Goal: Task Accomplishment & Management: Manage account settings

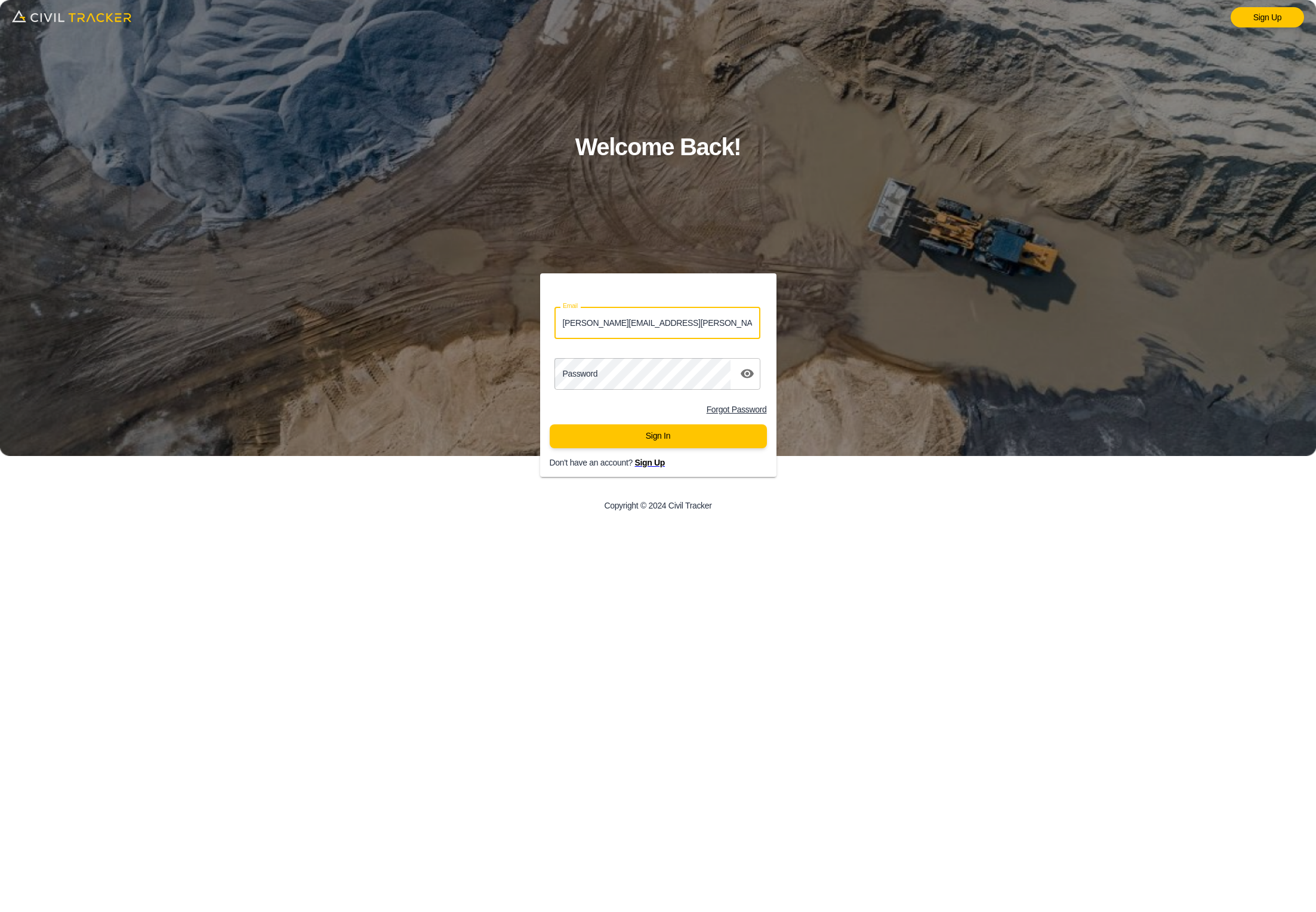
type input "lucas.musilek@gmail.com"
click at [658, 436] on button "Sign In" at bounding box center [658, 436] width 218 height 24
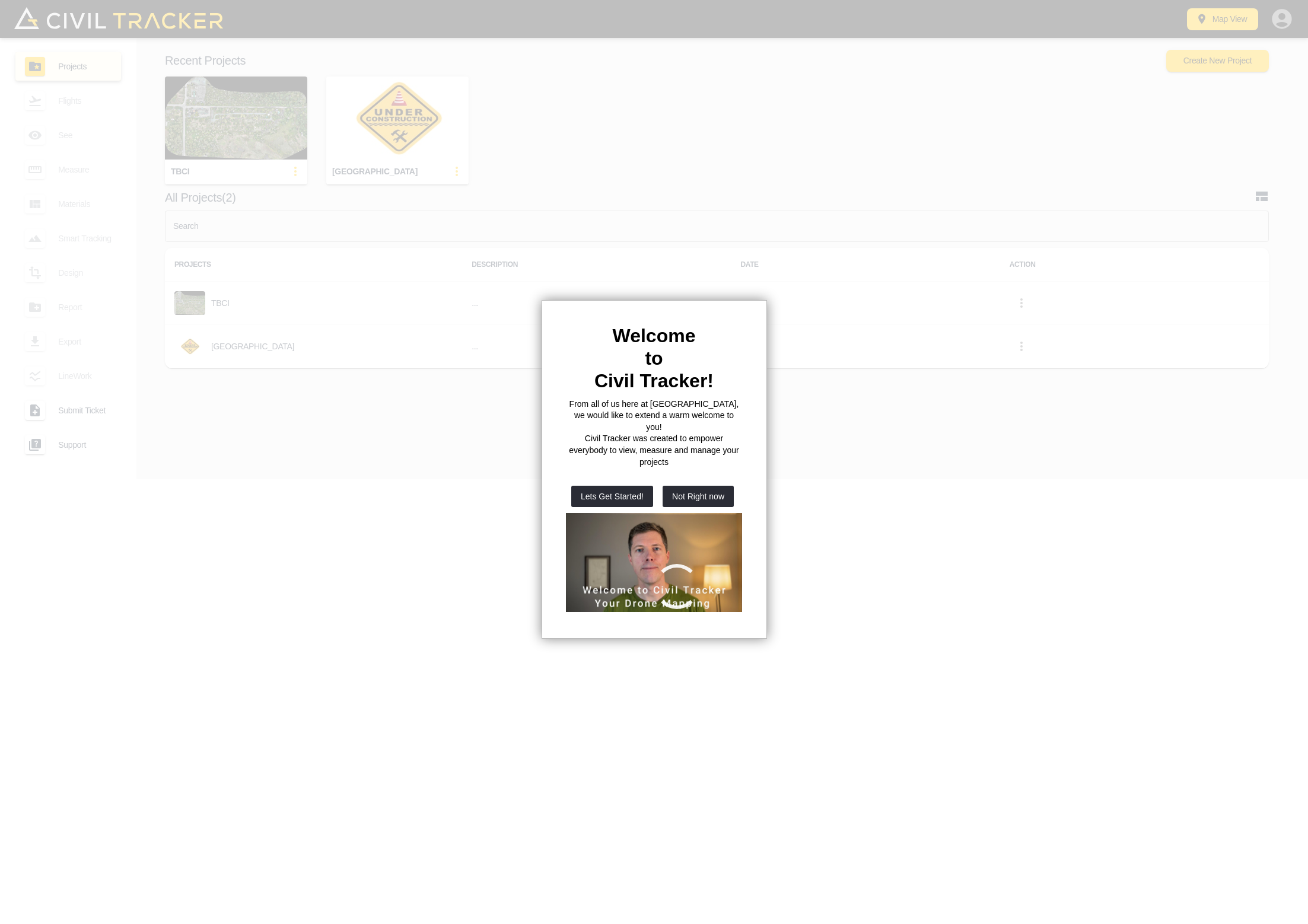
click at [685, 486] on button "Not Right now" at bounding box center [698, 497] width 71 height 21
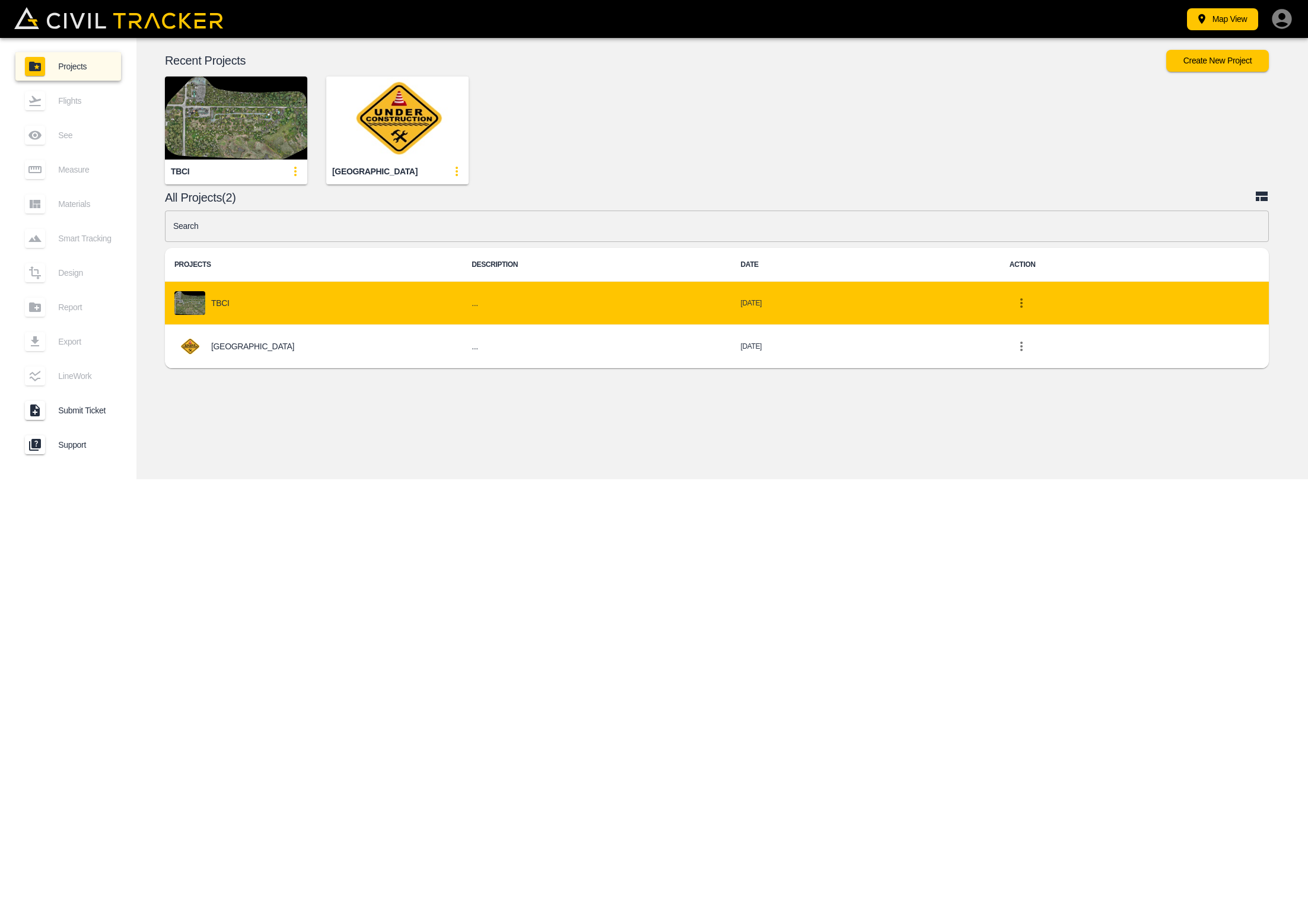
click at [509, 306] on h6 "..." at bounding box center [596, 303] width 250 height 15
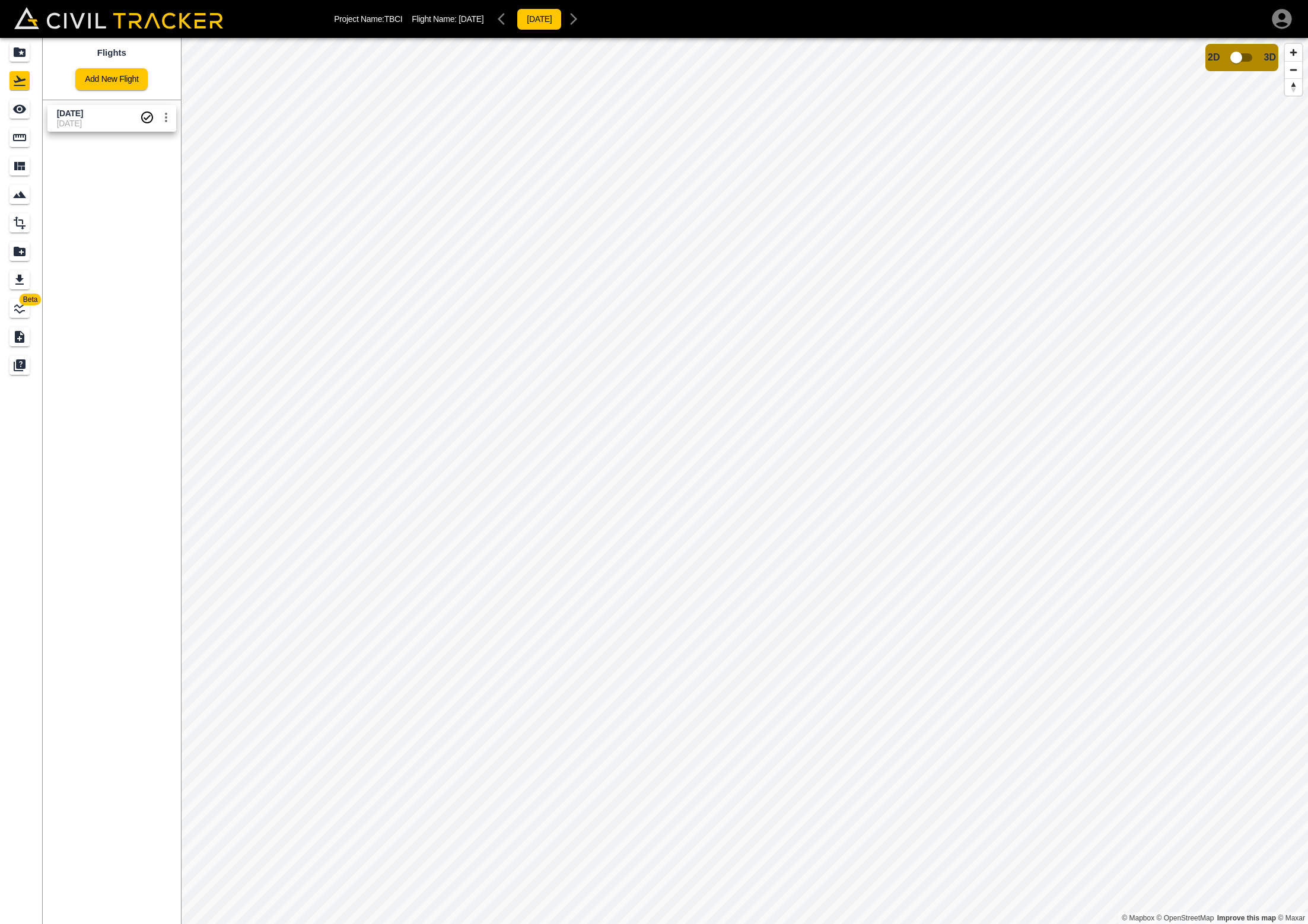
drag, startPoint x: 71, startPoint y: 18, endPoint x: 35, endPoint y: 35, distance: 39.8
click at [71, 18] on img at bounding box center [118, 18] width 209 height 21
click at [22, 56] on icon "Projects" at bounding box center [19, 52] width 11 height 10
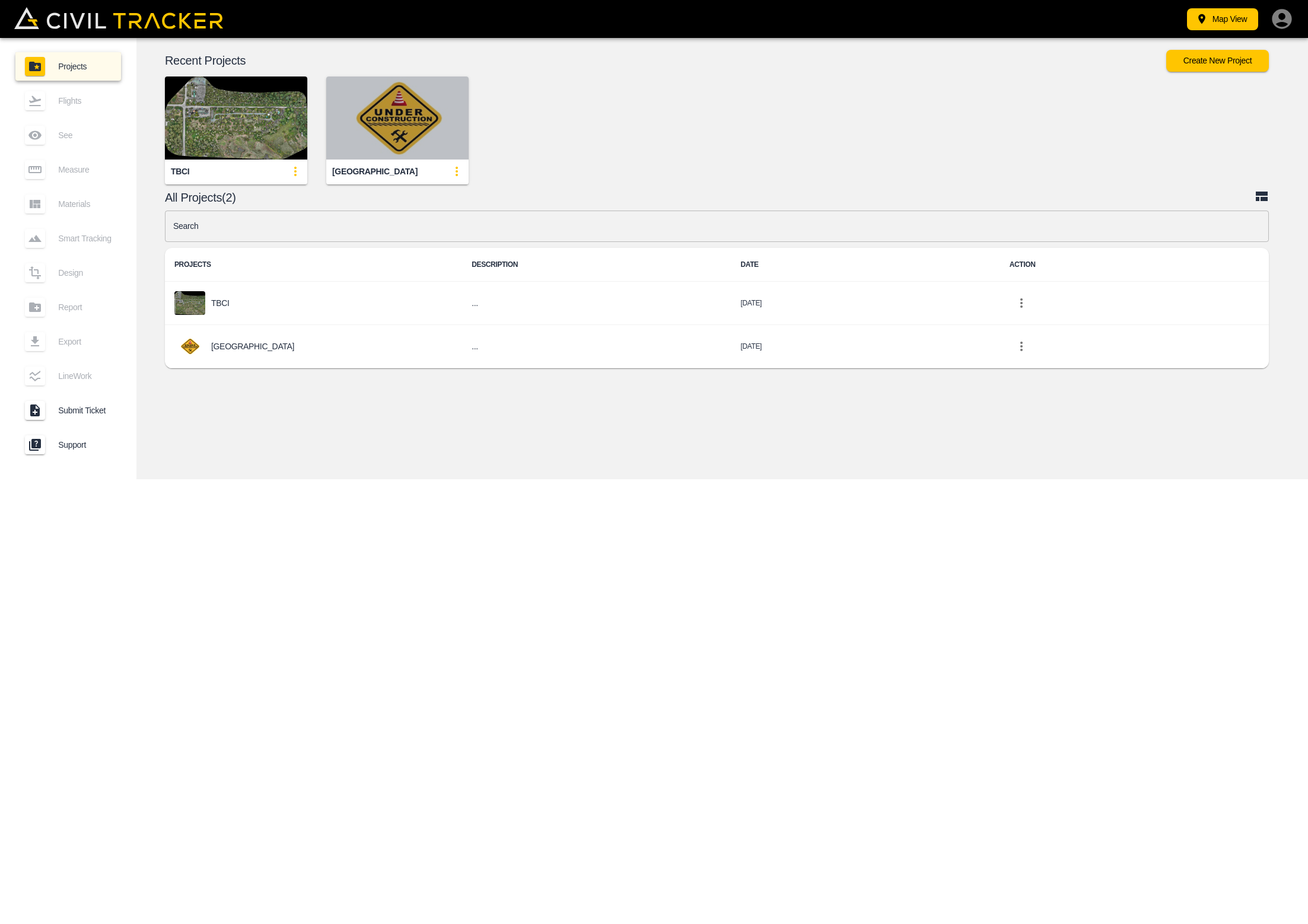
click at [402, 124] on img "button" at bounding box center [397, 118] width 142 height 83
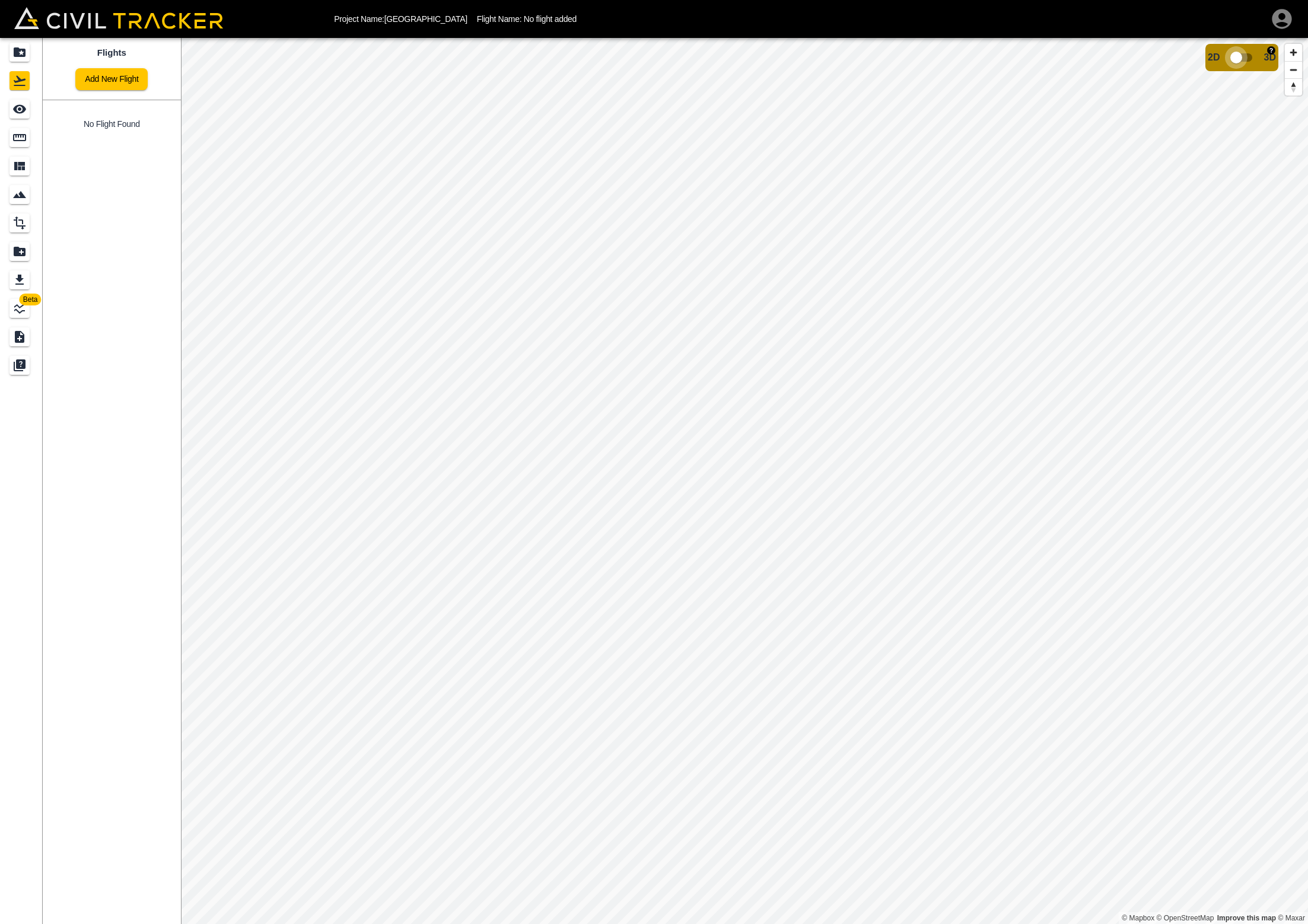
click at [1248, 57] on input "checkbox" at bounding box center [1237, 57] width 68 height 23
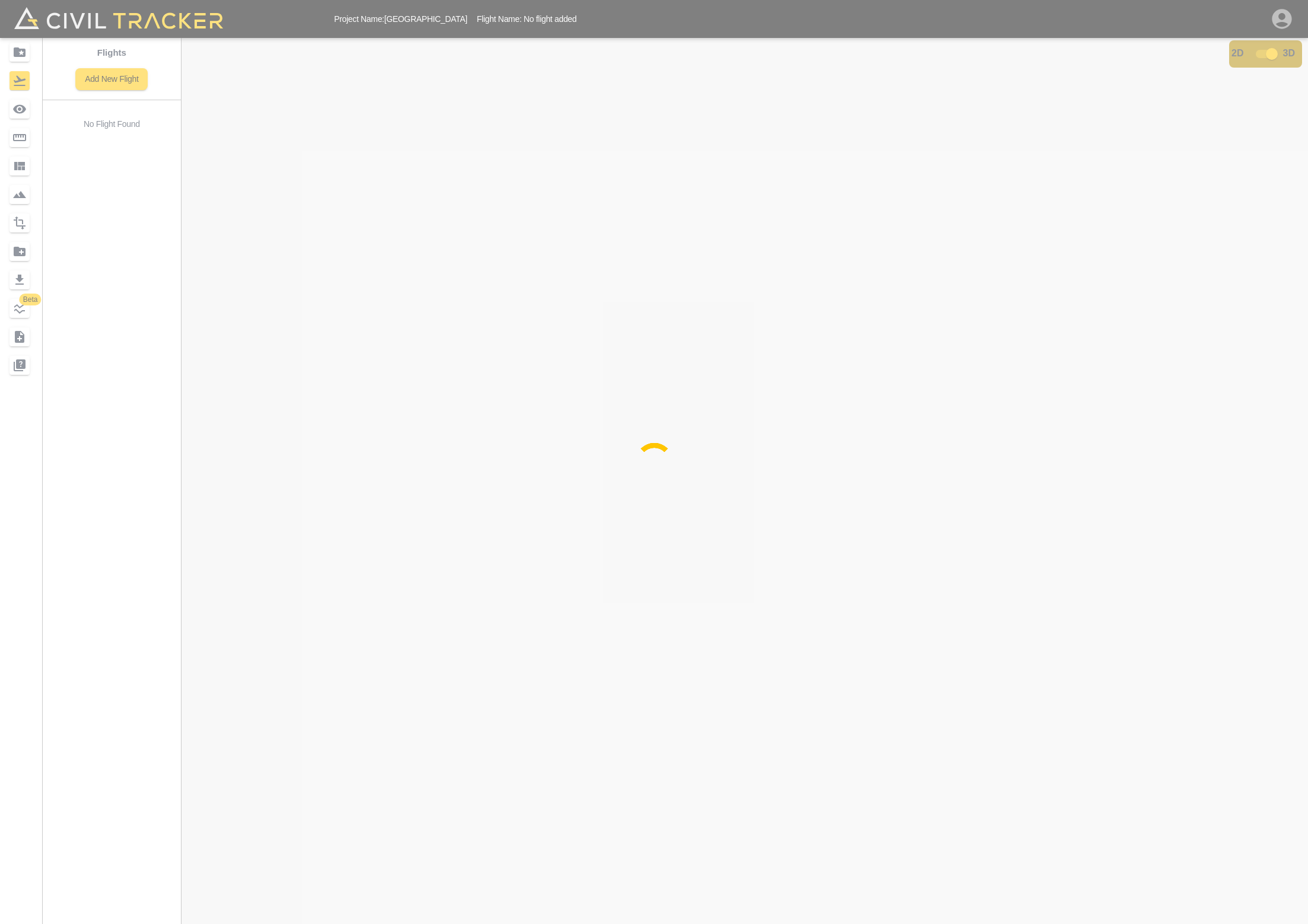
click at [202, 73] on div at bounding box center [654, 462] width 1308 height 924
drag, startPoint x: 342, startPoint y: 199, endPoint x: 280, endPoint y: 203, distance: 62.1
click at [341, 199] on div at bounding box center [654, 462] width 1308 height 924
click at [61, 21] on div at bounding box center [654, 462] width 1308 height 924
click at [131, 19] on div at bounding box center [654, 462] width 1308 height 924
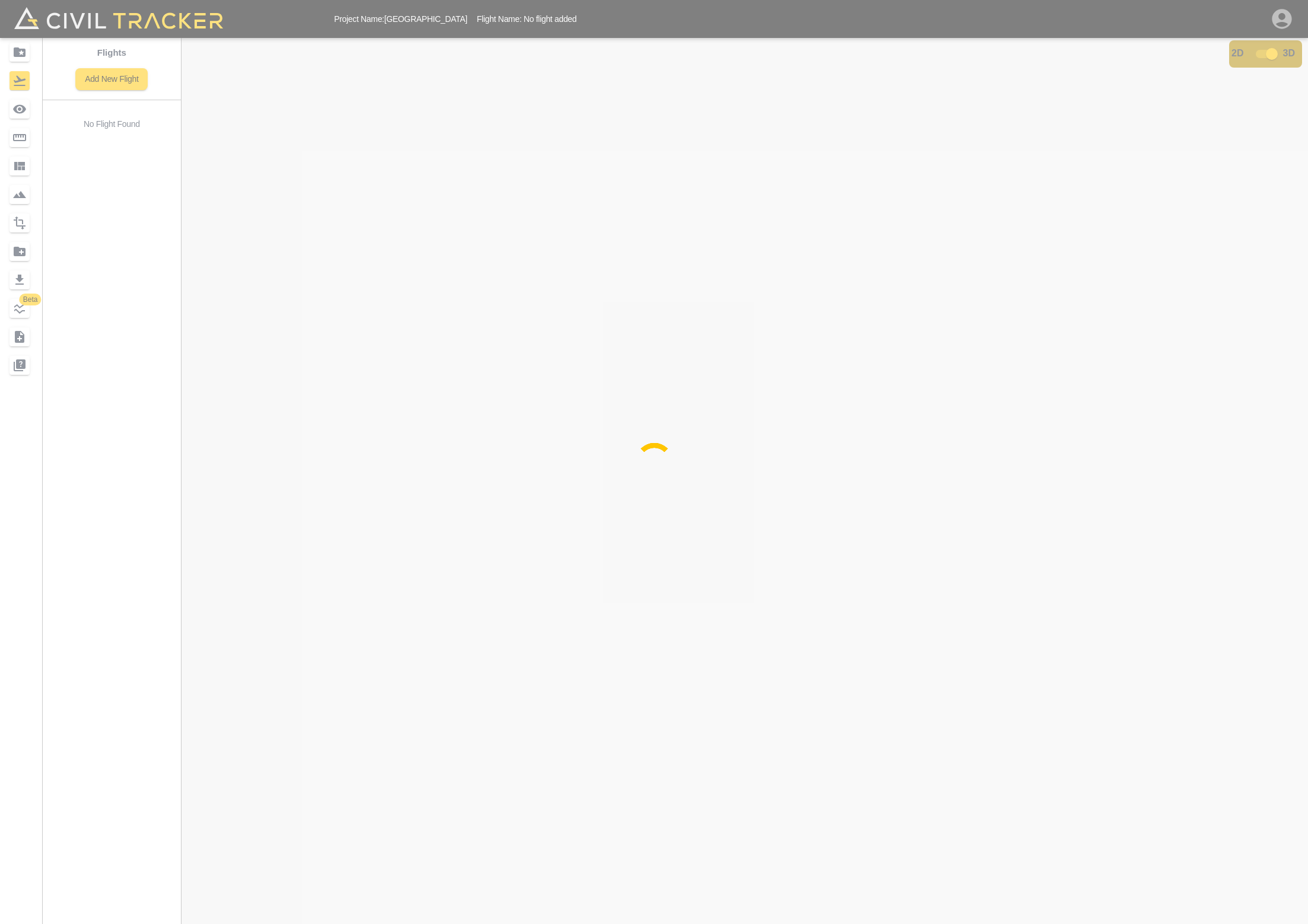
click at [1289, 18] on div at bounding box center [654, 462] width 1308 height 924
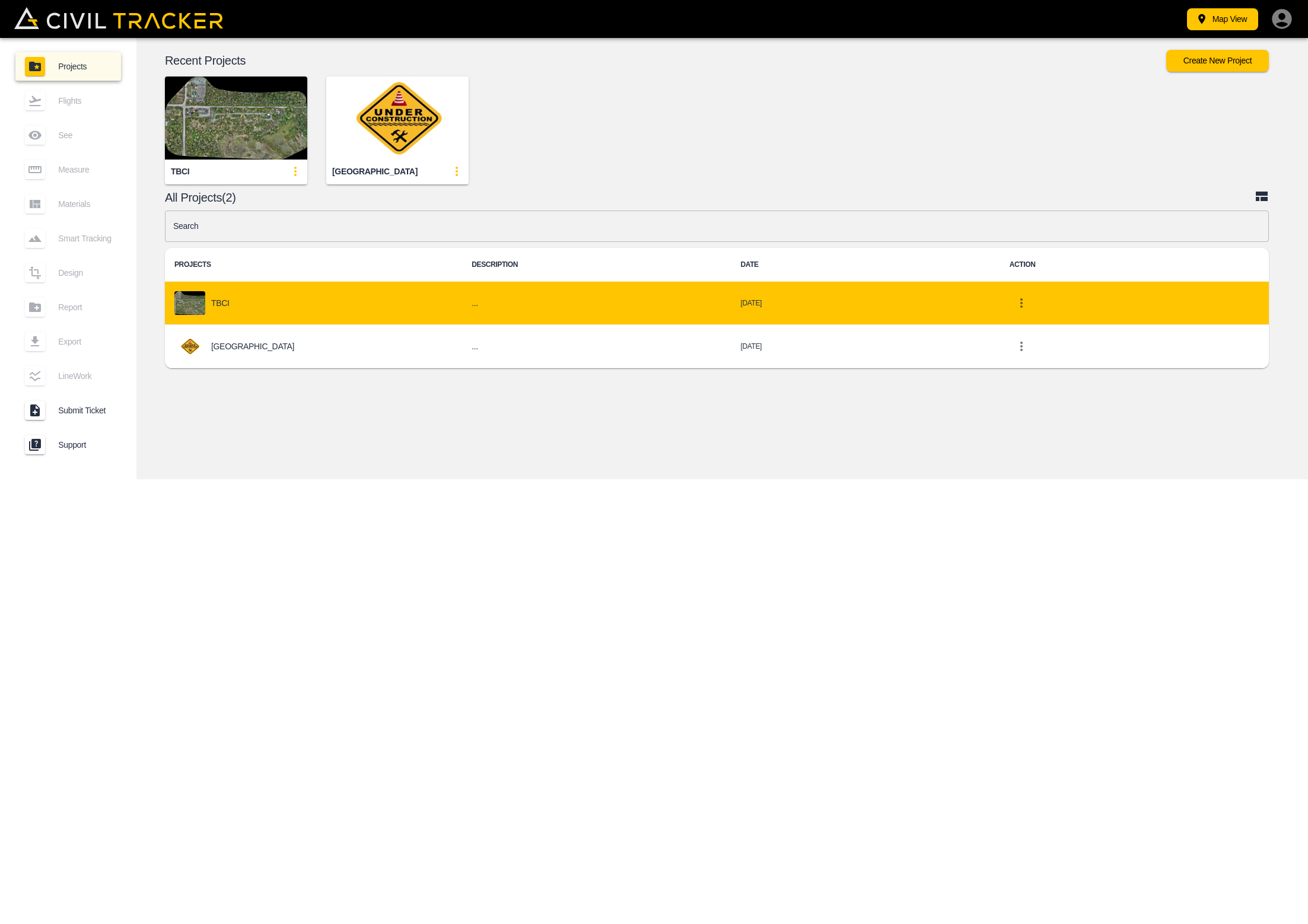
click at [189, 307] on img "project-list-table" at bounding box center [190, 303] width 31 height 24
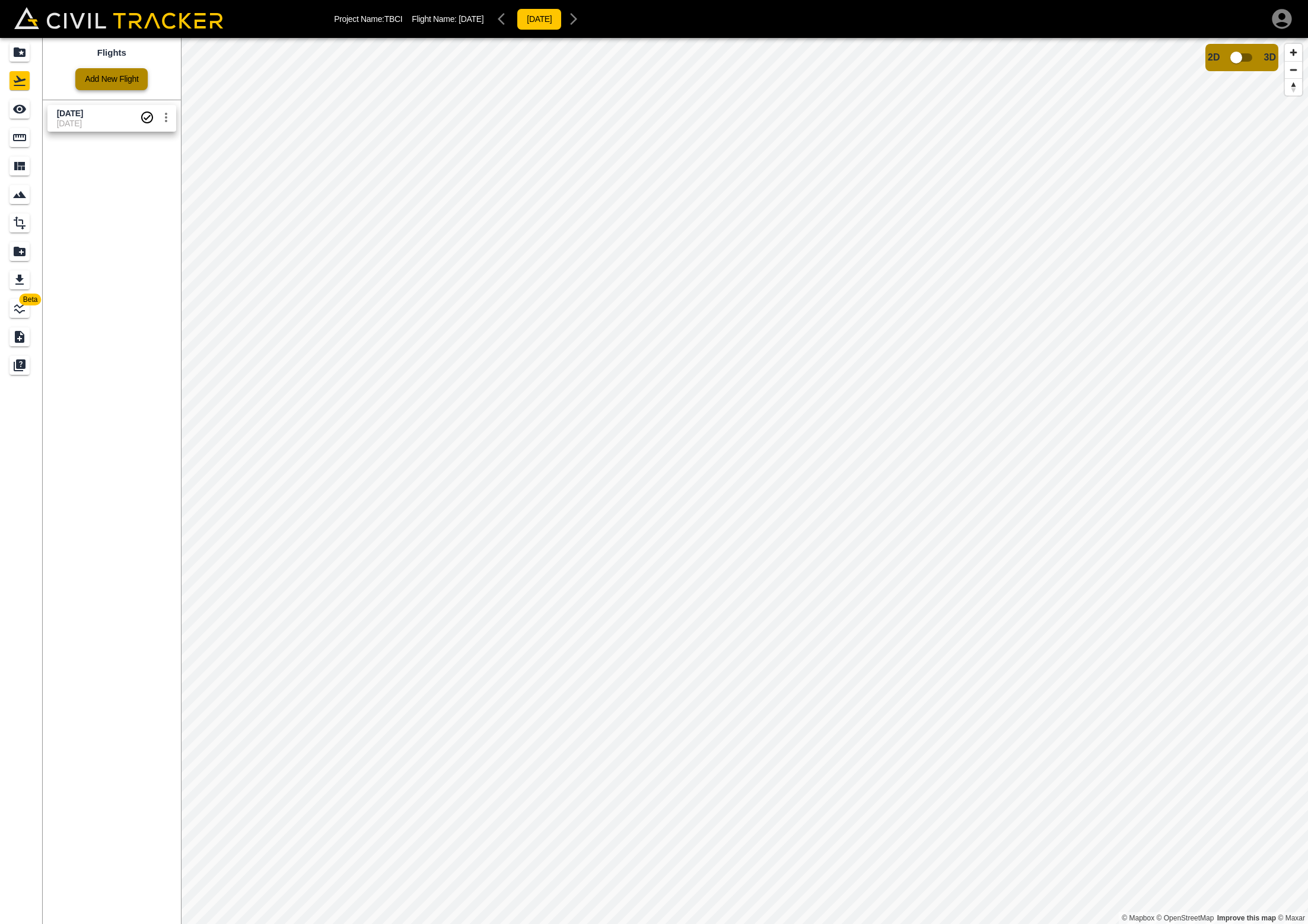
click at [116, 74] on link "Add New Flight" at bounding box center [111, 79] width 72 height 22
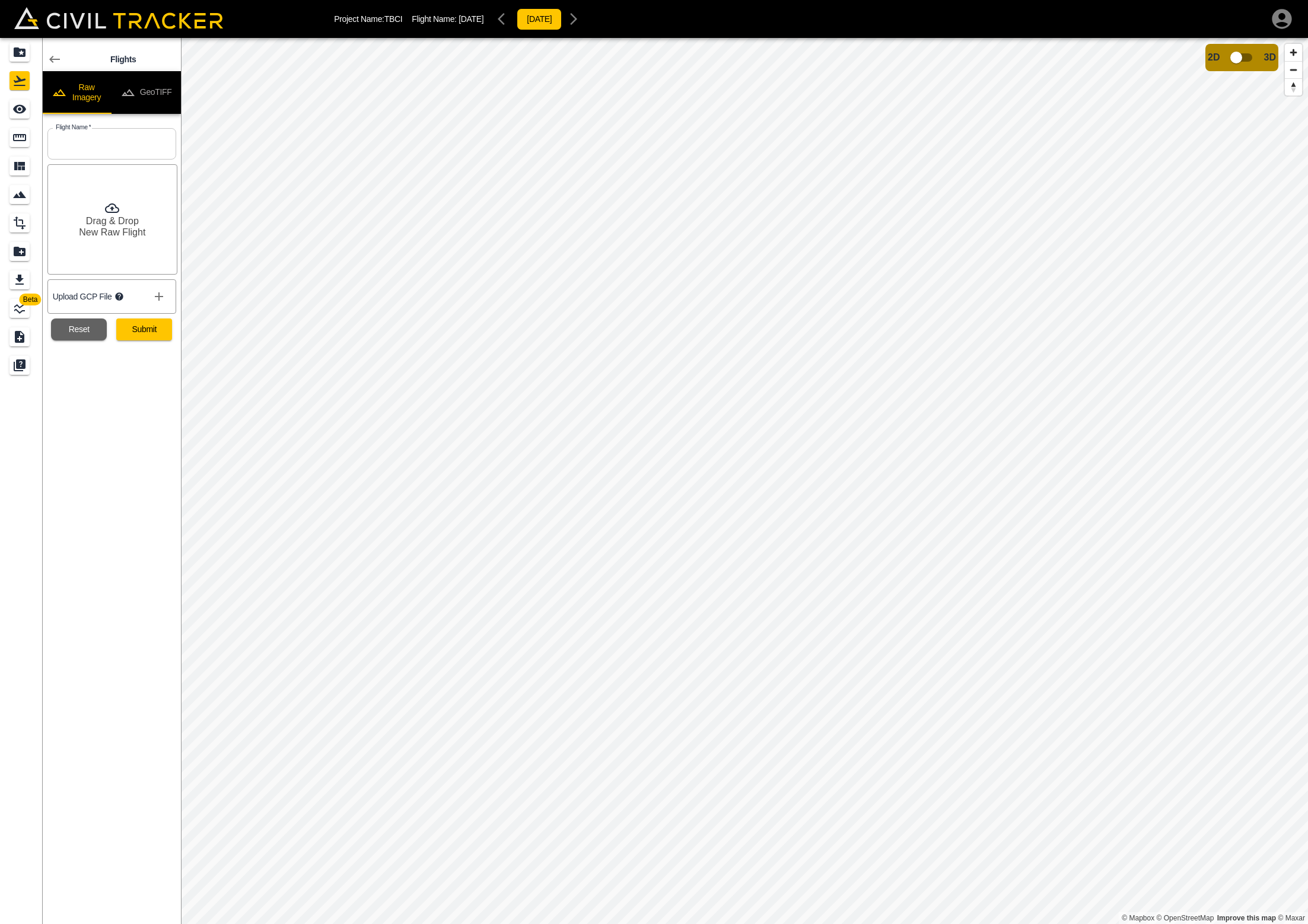
click at [59, 56] on icon at bounding box center [55, 59] width 14 height 14
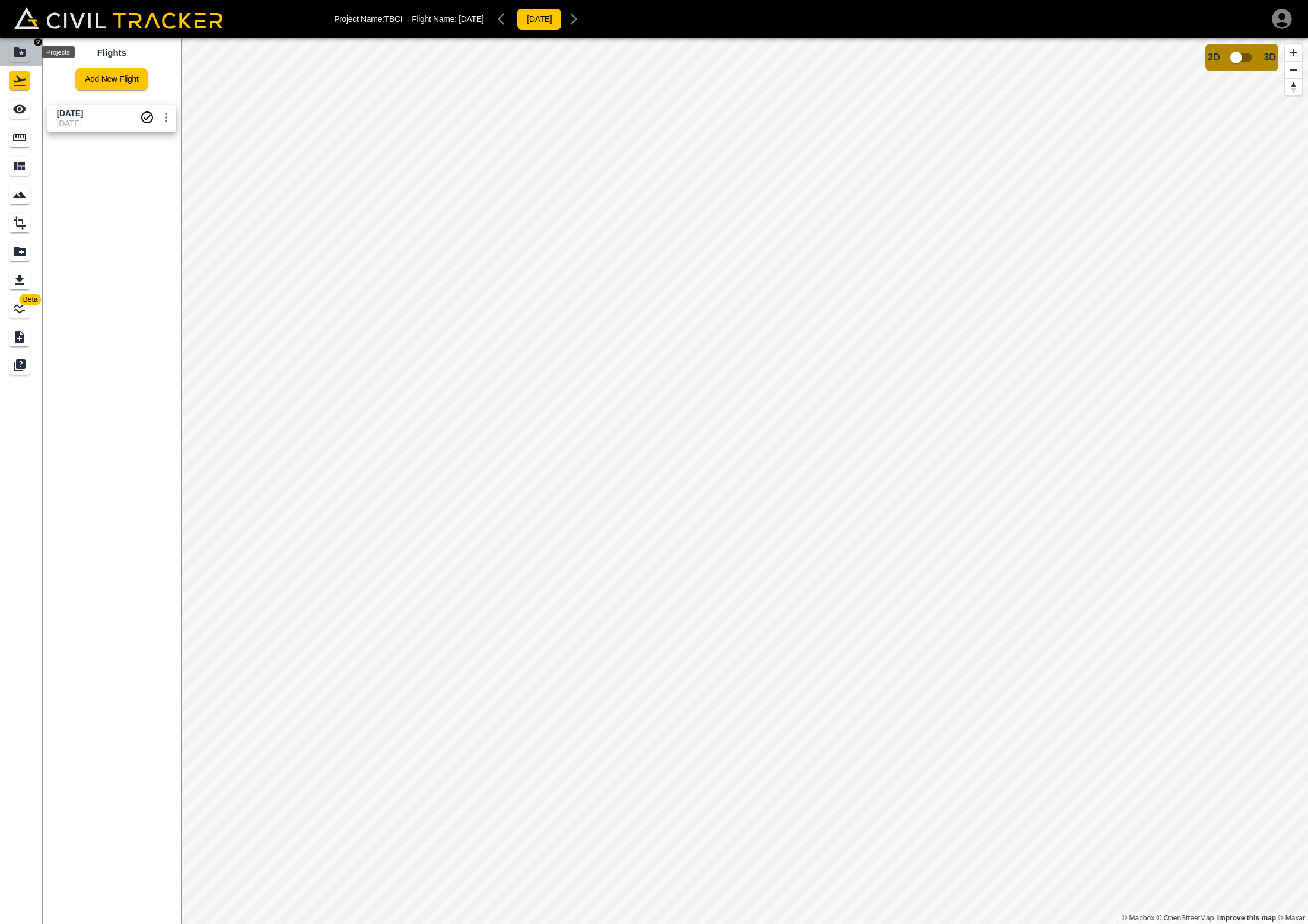
click at [20, 52] on icon "Projects" at bounding box center [19, 52] width 14 height 14
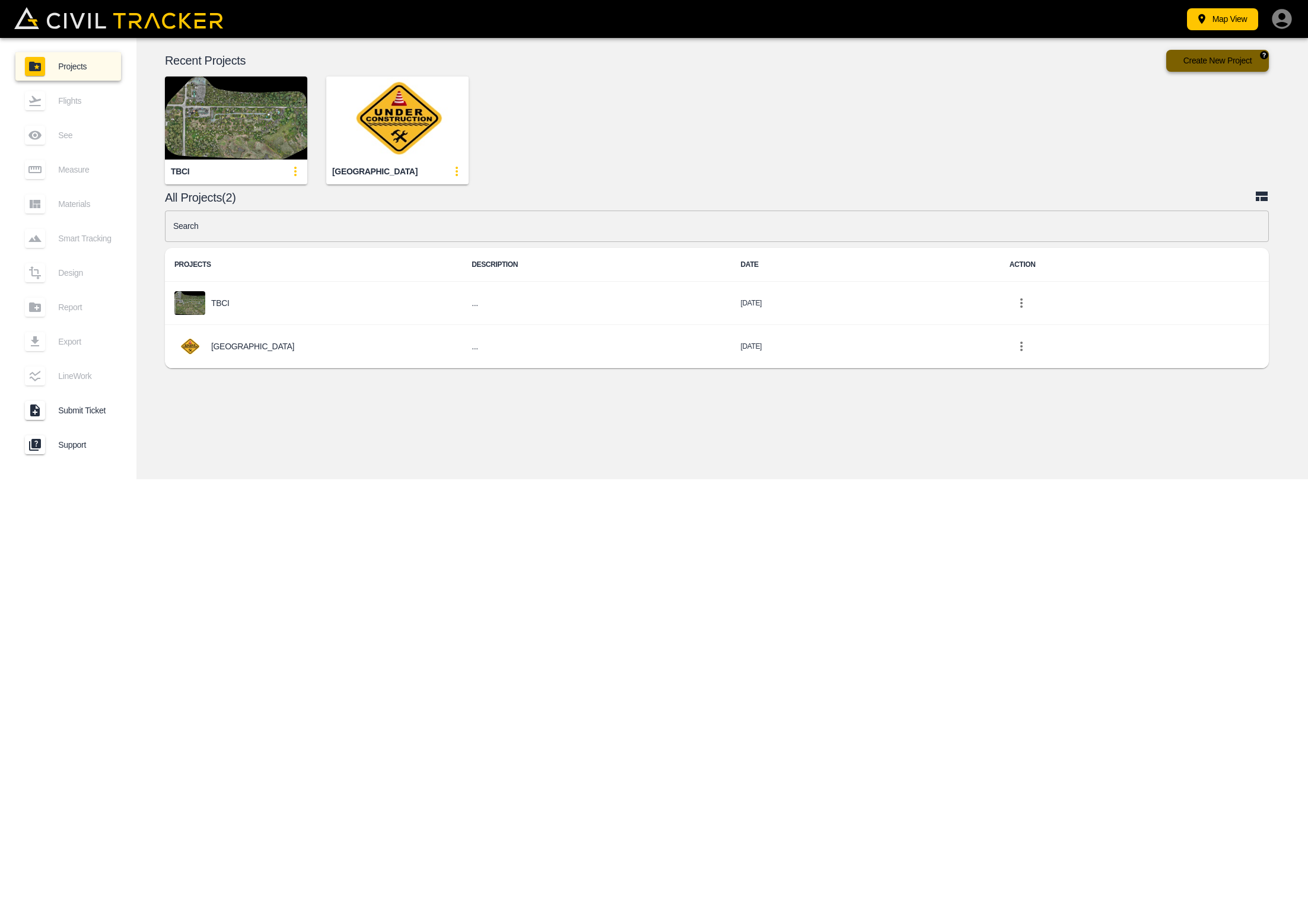
click at [1203, 64] on button "Create New Project" at bounding box center [1218, 60] width 102 height 22
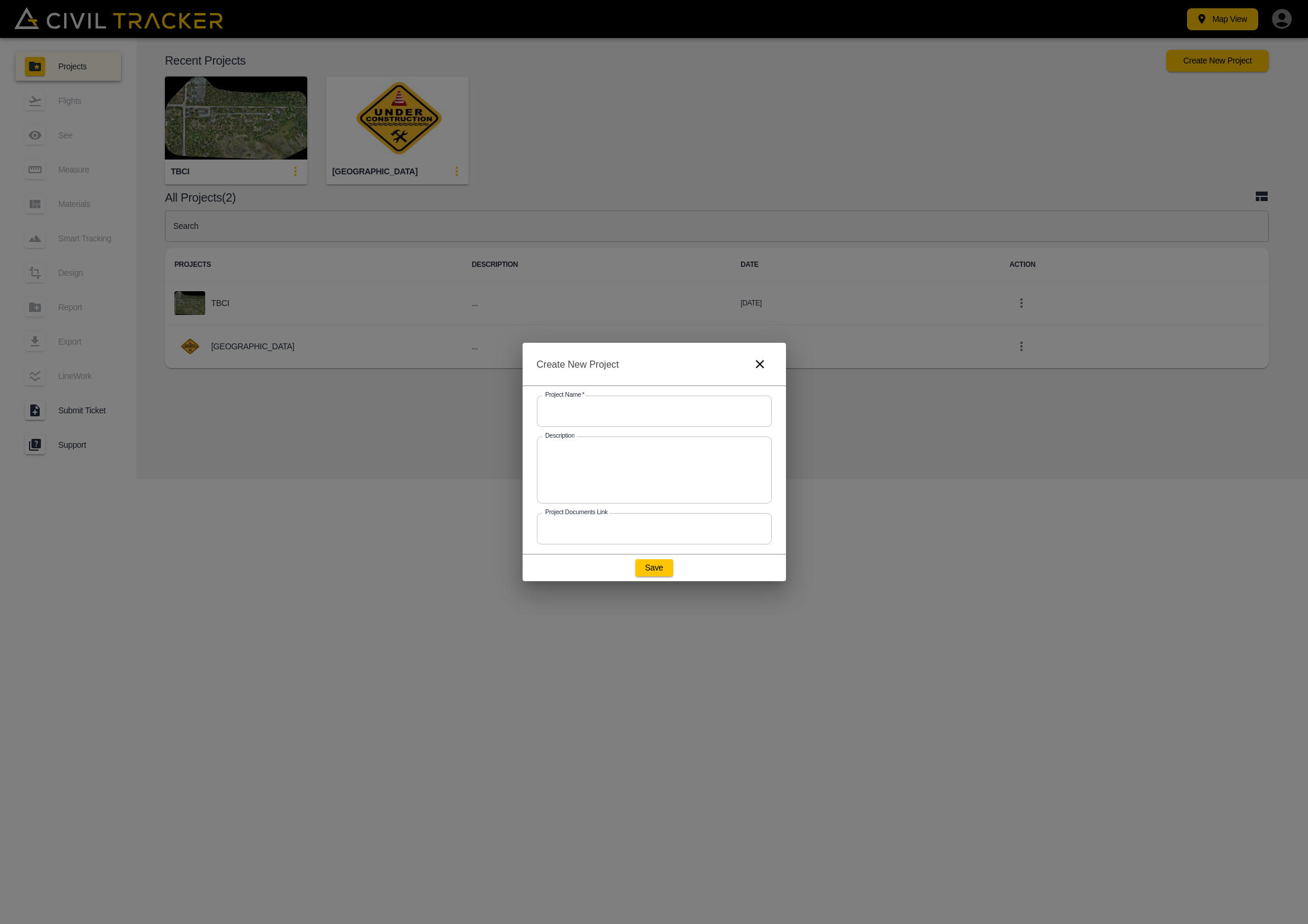
click at [591, 407] on input "text" at bounding box center [654, 411] width 235 height 32
type input "Shingle Spit Barge Landing"
drag, startPoint x: 652, startPoint y: 557, endPoint x: 650, endPoint y: 564, distance: 7.3
click at [651, 559] on div "Save" at bounding box center [654, 568] width 263 height 26
click at [651, 565] on button "Save" at bounding box center [654, 567] width 38 height 17
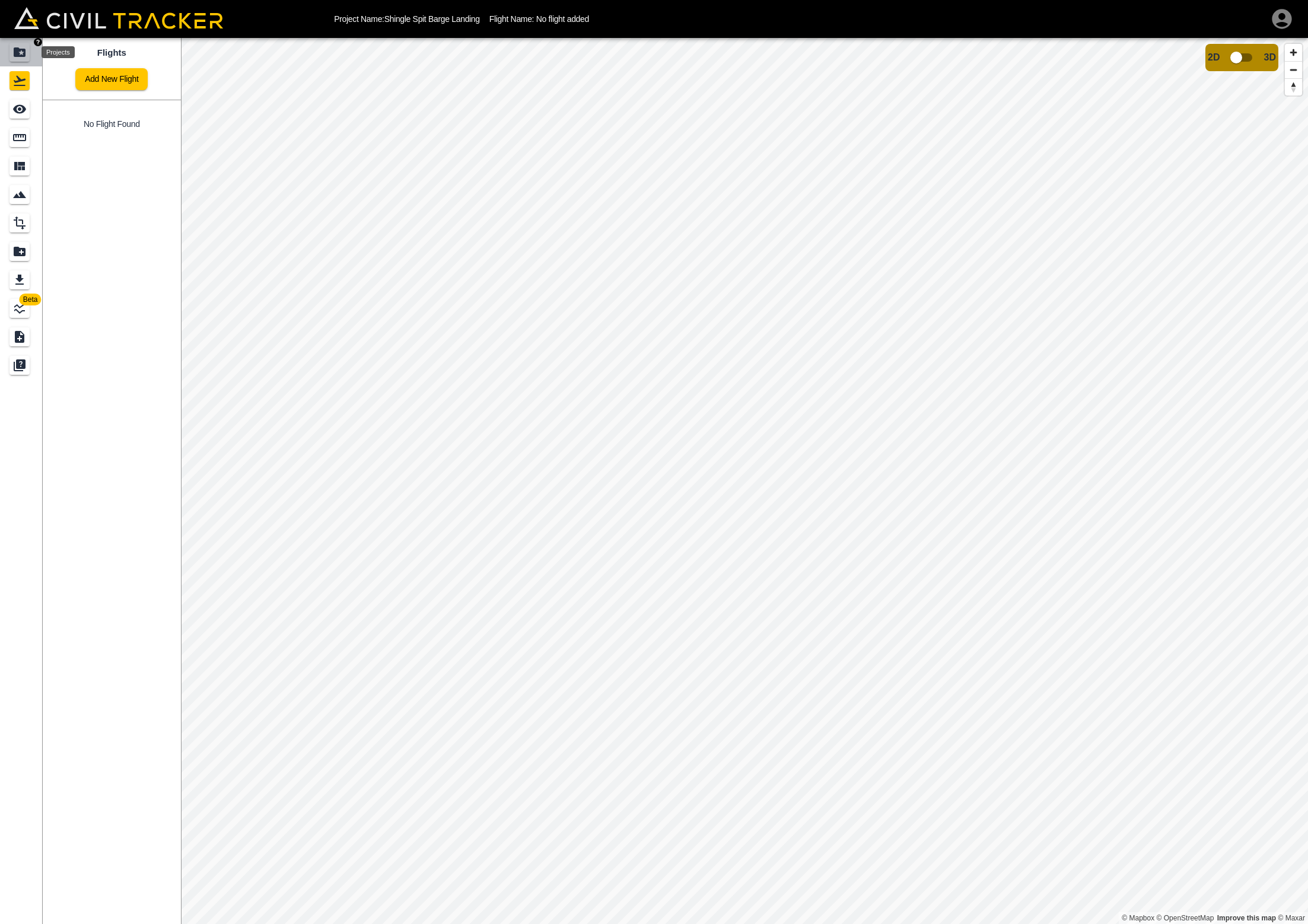
click at [22, 56] on icon "Projects" at bounding box center [19, 52] width 11 height 10
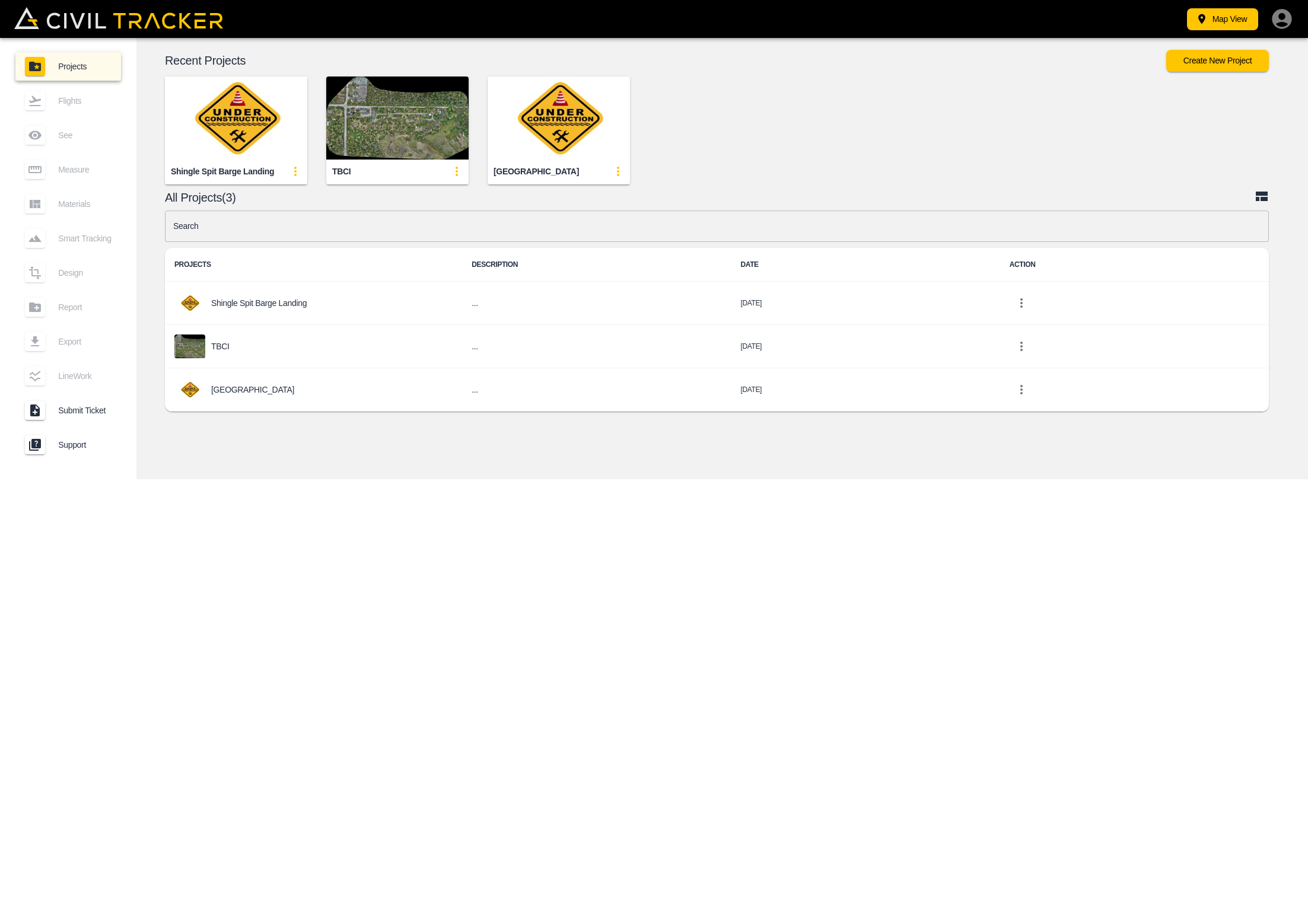
click at [235, 121] on img "button" at bounding box center [236, 118] width 142 height 83
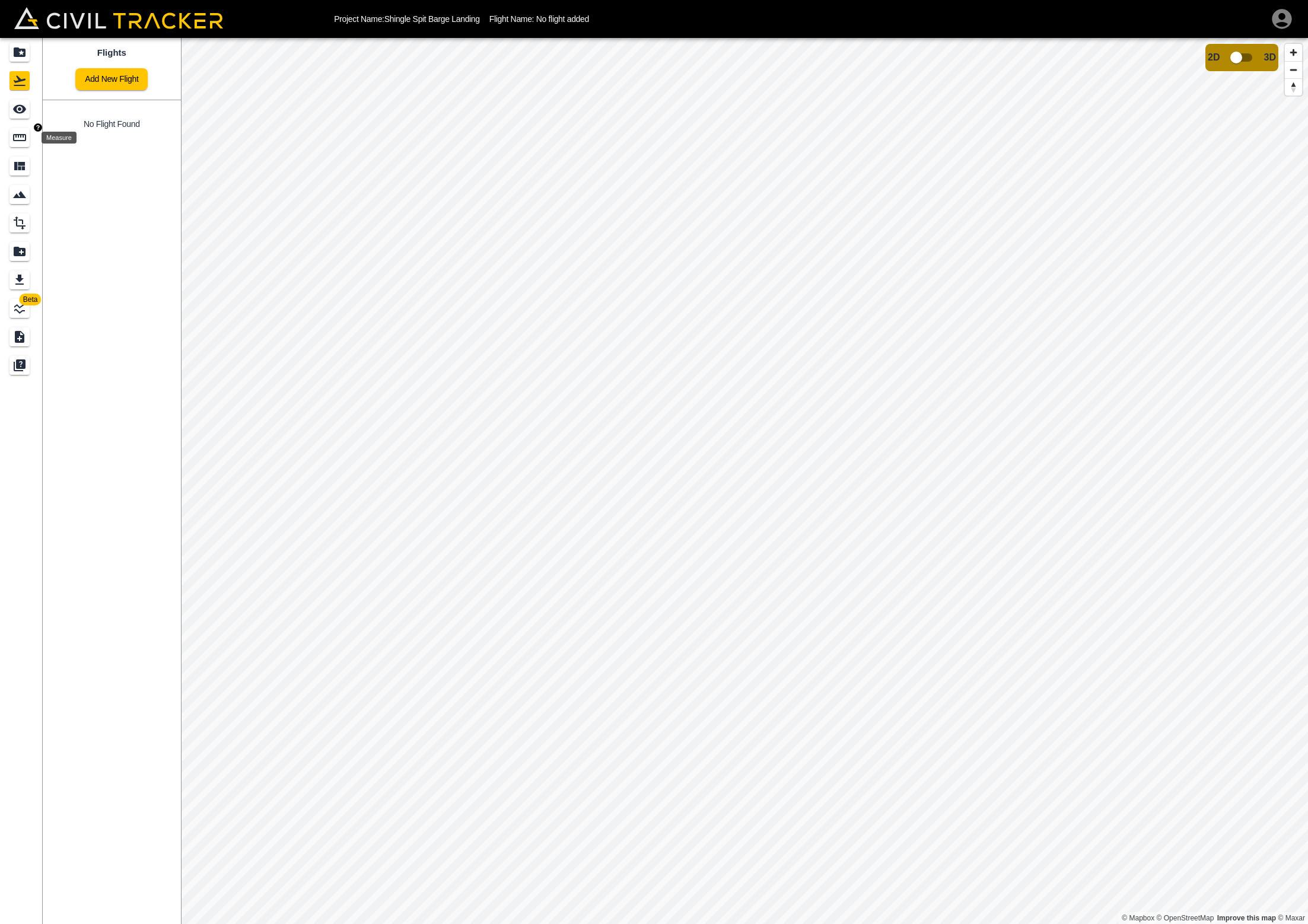
click at [19, 133] on icon "Measure" at bounding box center [19, 138] width 14 height 14
click at [19, 78] on icon "Flights" at bounding box center [19, 80] width 14 height 14
click at [17, 51] on icon "Projects" at bounding box center [19, 52] width 11 height 10
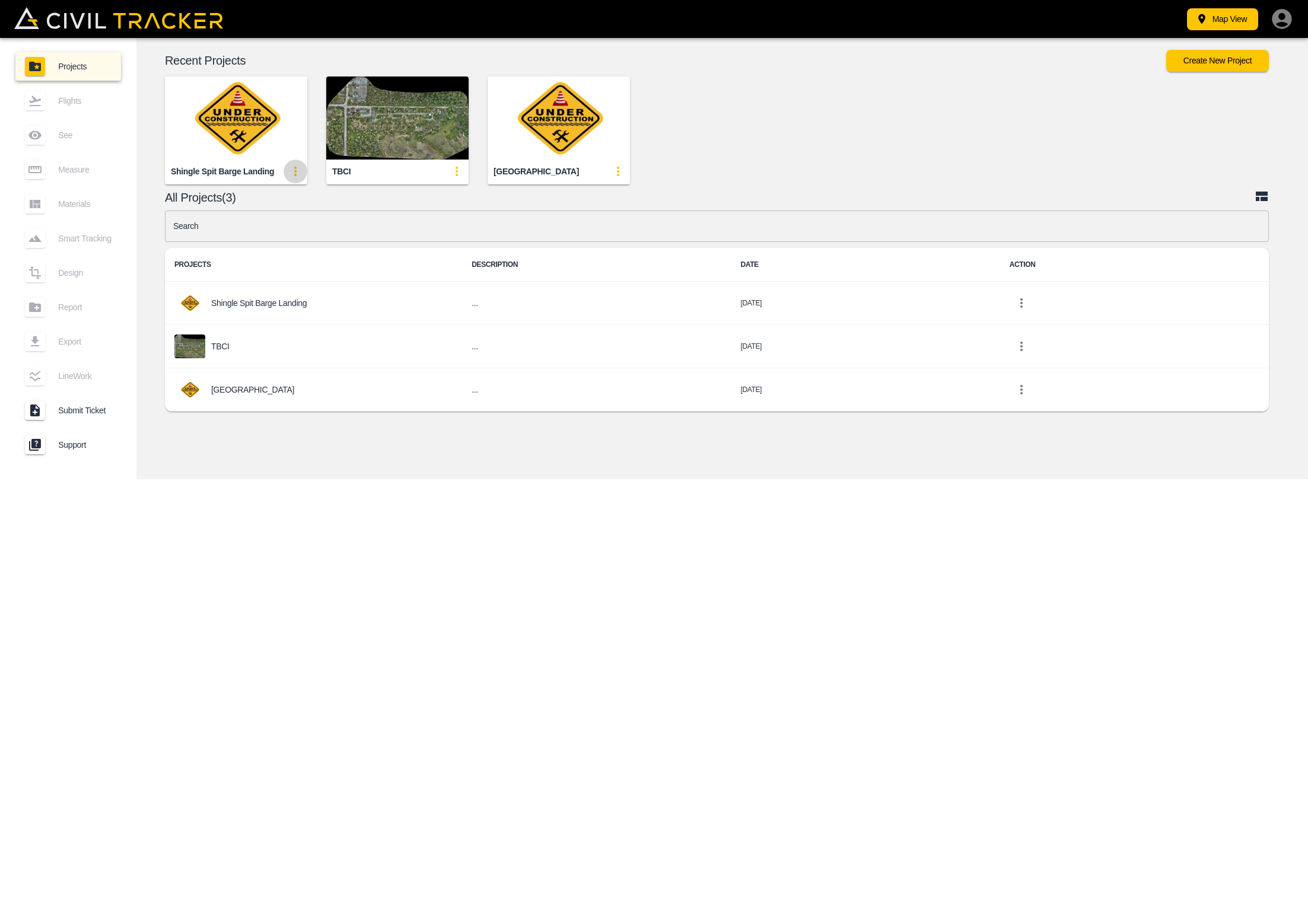
click at [296, 166] on icon "update-card-details" at bounding box center [296, 171] width 14 height 14
click at [283, 218] on h6 "Edit" at bounding box center [289, 216] width 15 height 7
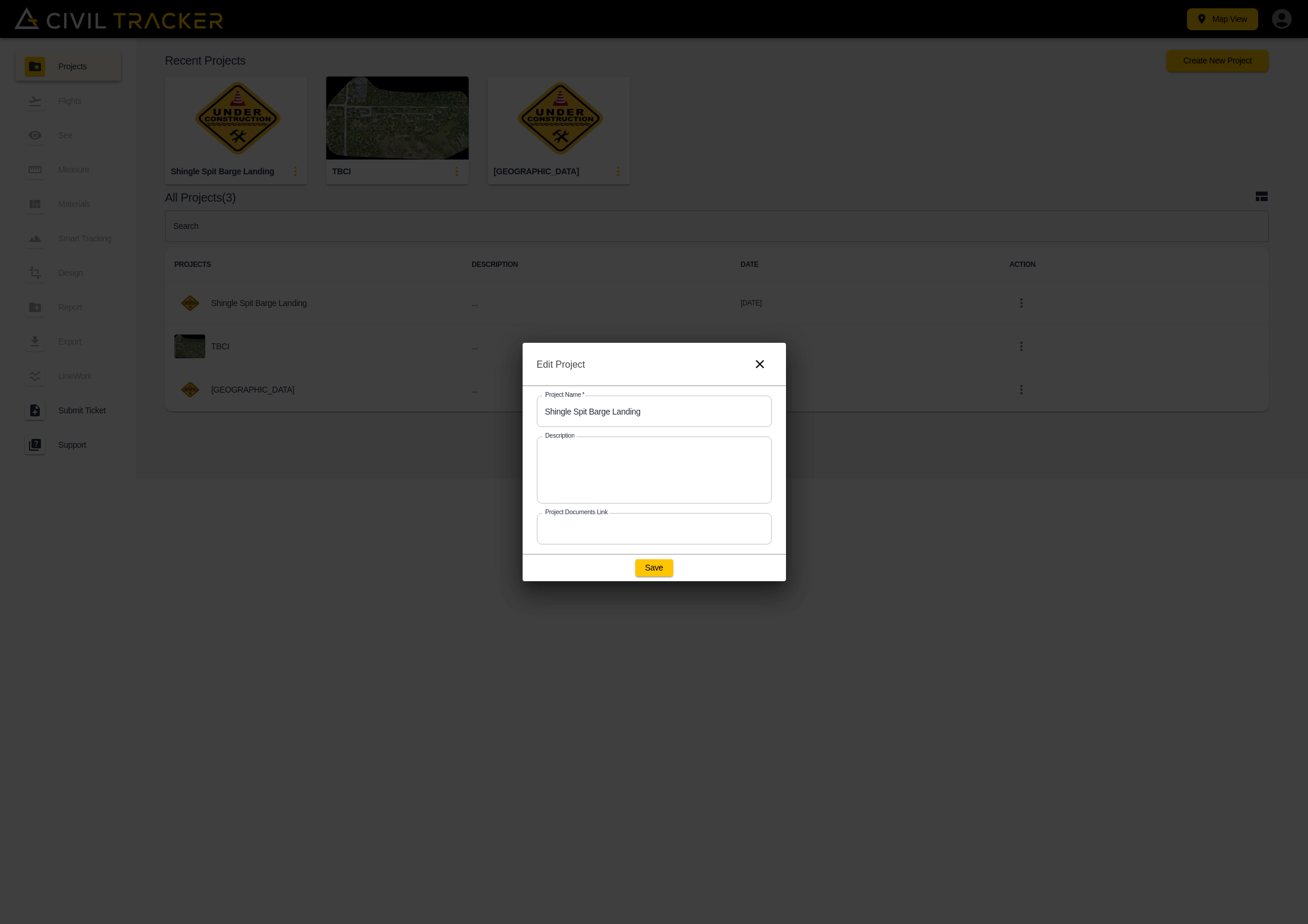
drag, startPoint x: 763, startPoint y: 361, endPoint x: 743, endPoint y: 360, distance: 20.0
click at [763, 361] on icon "button" at bounding box center [760, 364] width 14 height 14
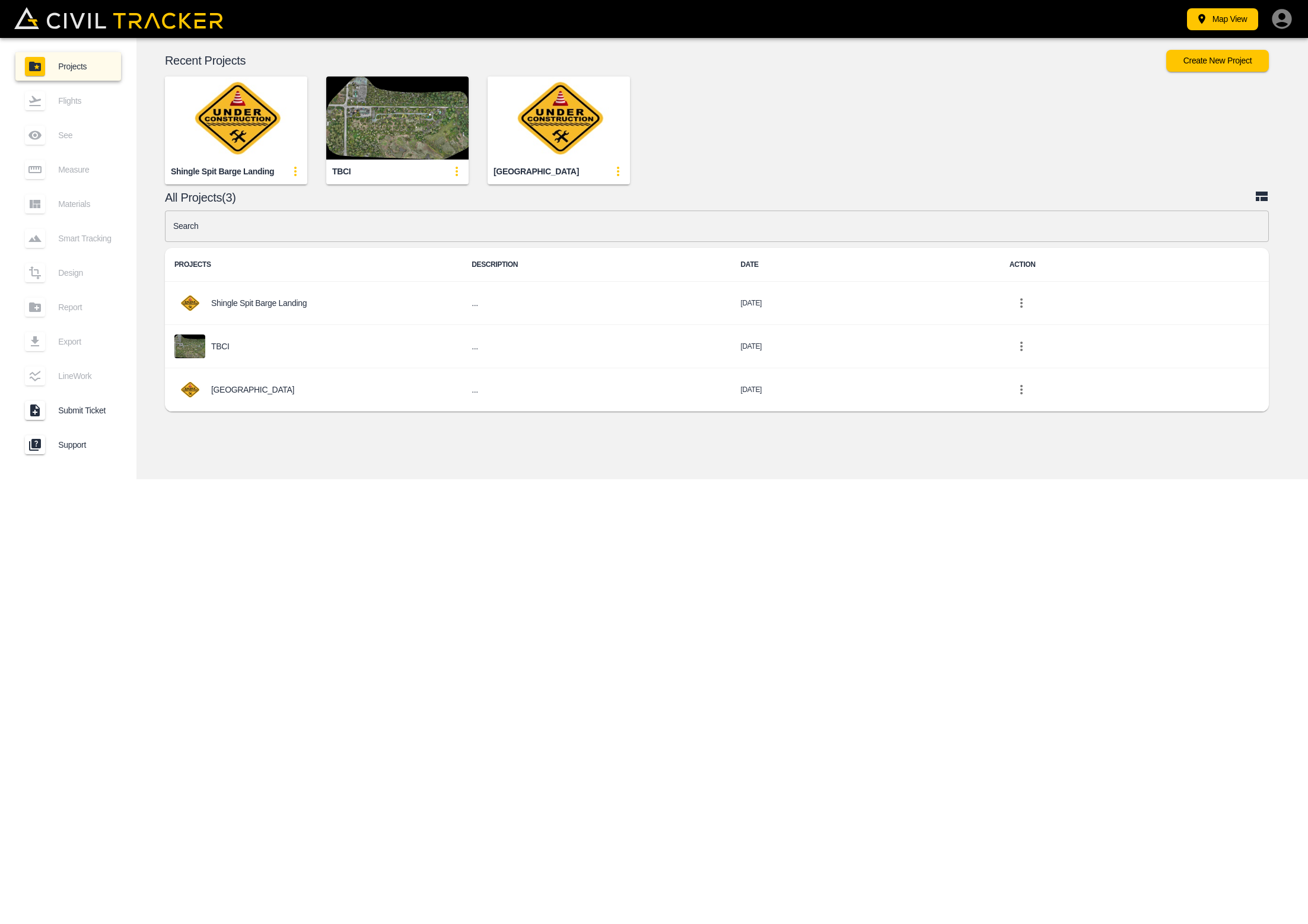
click at [300, 204] on div "All Projects(3)" at bounding box center [722, 197] width 1167 height 17
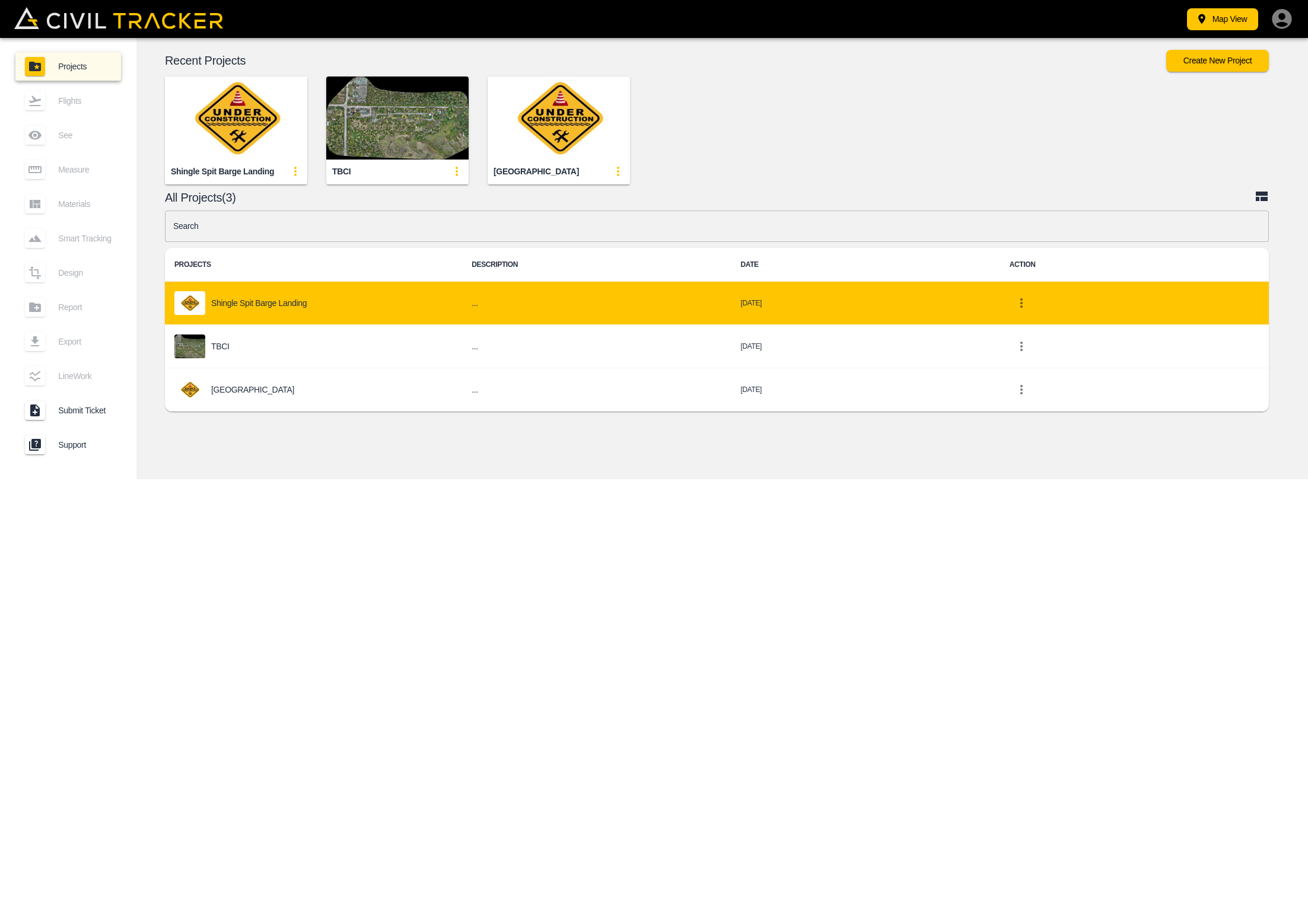
click at [1016, 304] on icon "project-list-table" at bounding box center [1022, 303] width 14 height 14
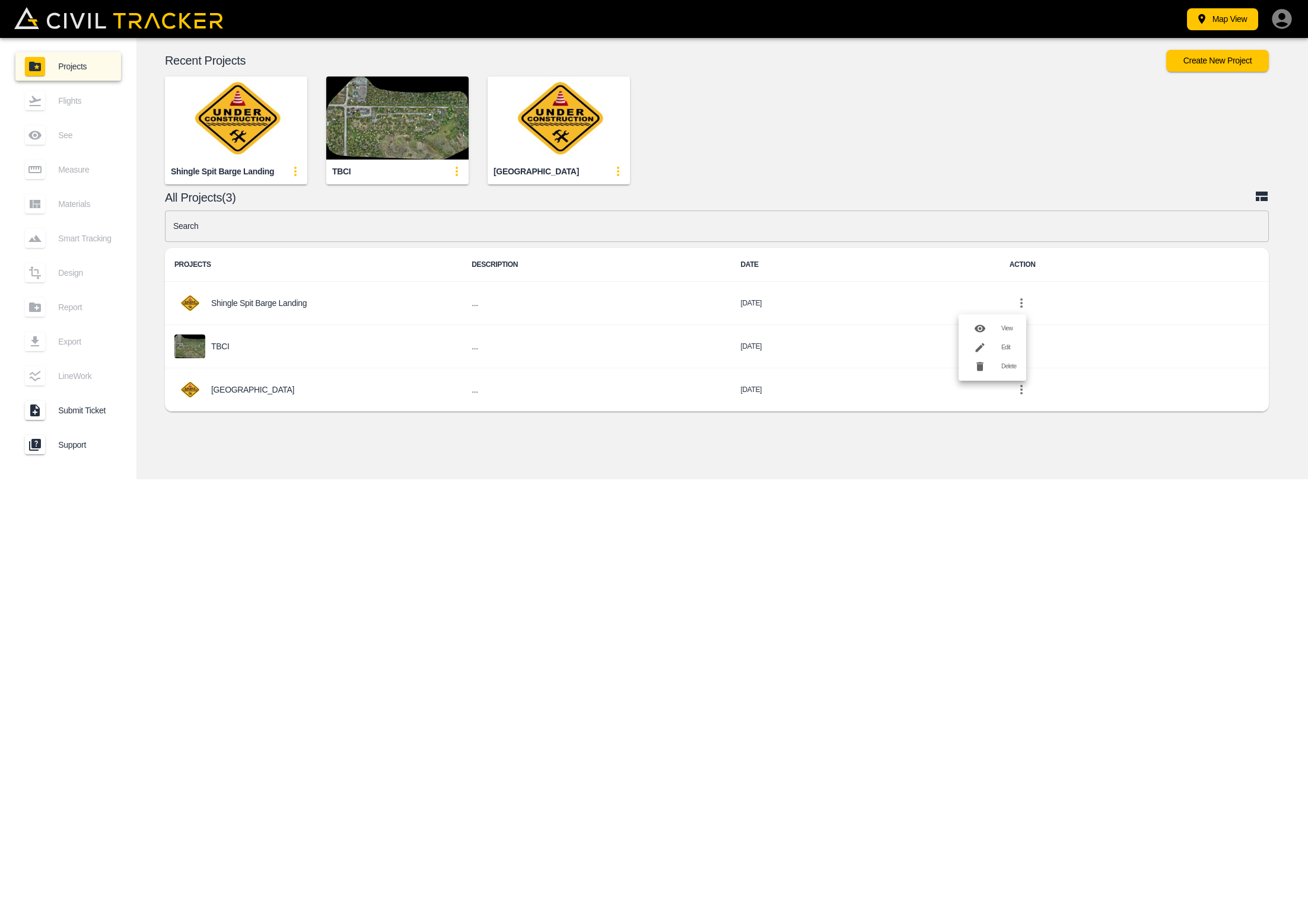
click at [1004, 332] on li "View" at bounding box center [992, 329] width 68 height 19
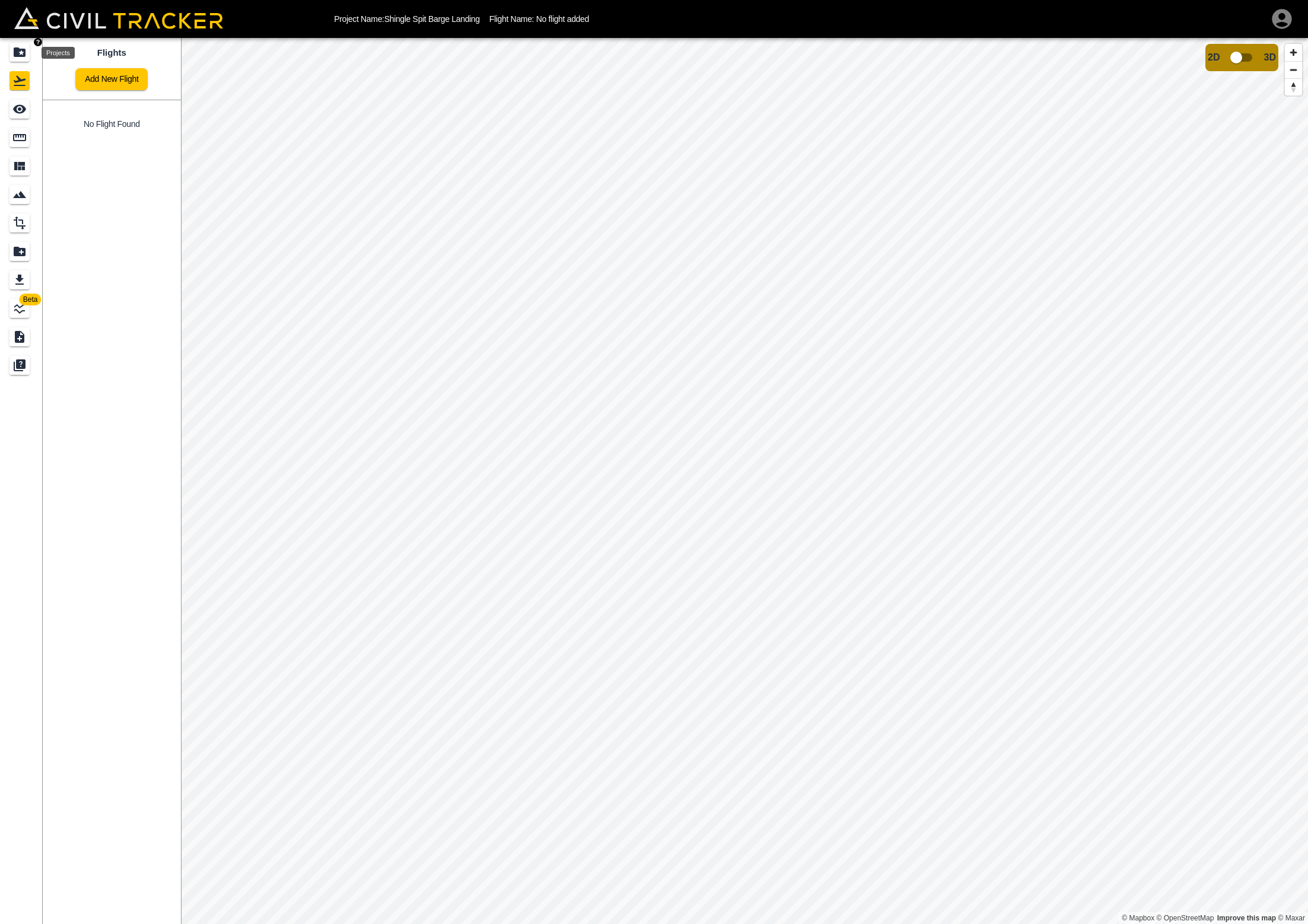
scroll to position [0, 1]
click at [13, 52] on icon "Projects" at bounding box center [19, 52] width 11 height 10
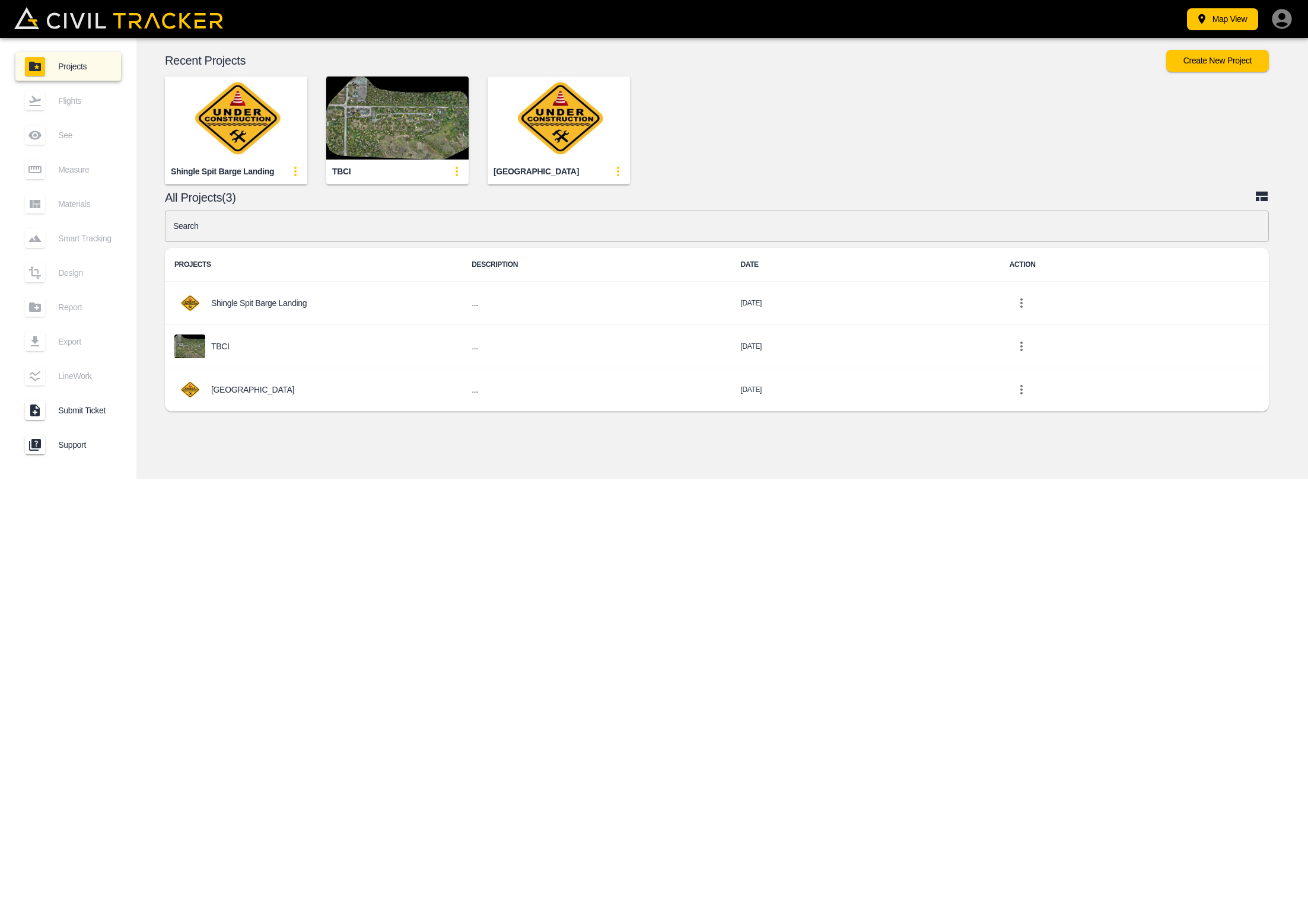
click at [376, 109] on img "button" at bounding box center [397, 118] width 142 height 83
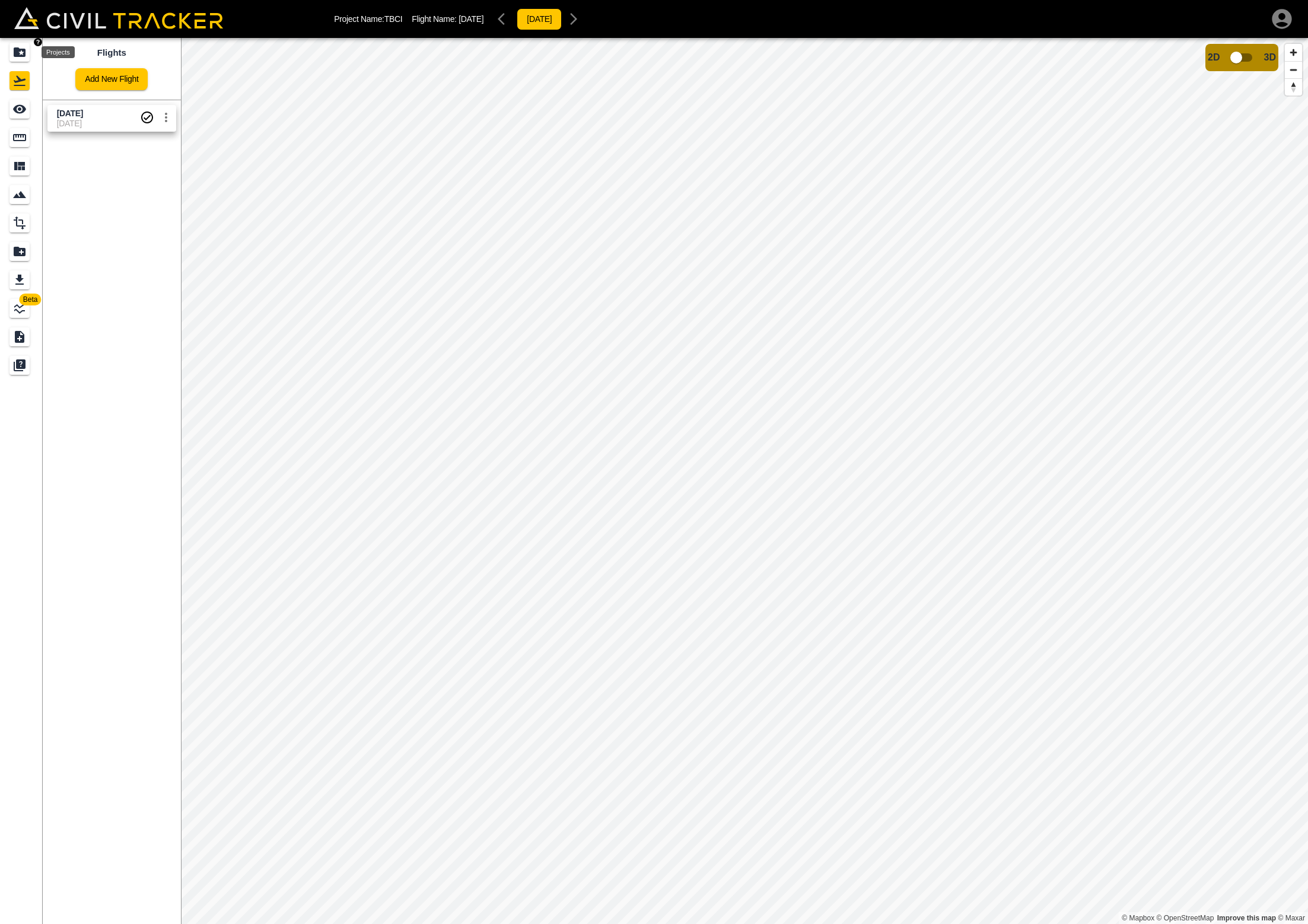
scroll to position [0, 1]
